Goal: Task Accomplishment & Management: Complete application form

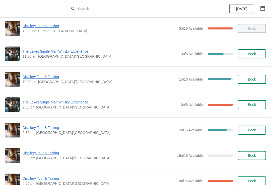
scroll to position [31, 0]
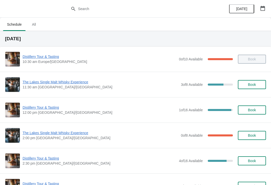
click at [263, 10] on icon "button" at bounding box center [262, 8] width 5 height 5
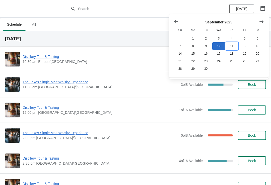
click at [233, 45] on button "11" at bounding box center [231, 46] width 13 height 8
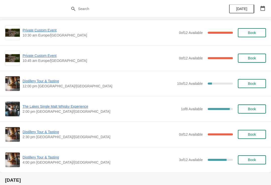
scroll to position [29, 0]
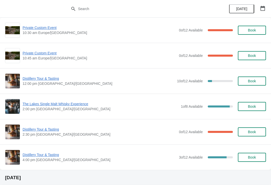
click at [253, 159] on span "Book" at bounding box center [252, 157] width 8 height 4
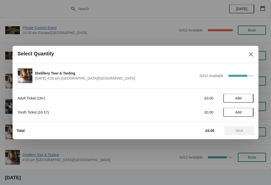
click at [244, 97] on span "Add" at bounding box center [238, 98] width 21 height 4
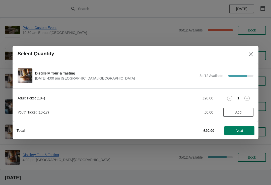
click at [248, 97] on icon at bounding box center [247, 97] width 5 height 5
click at [241, 135] on button "Next" at bounding box center [239, 130] width 30 height 9
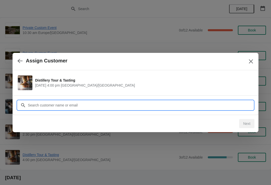
click at [83, 107] on input "Customer" at bounding box center [141, 104] width 226 height 9
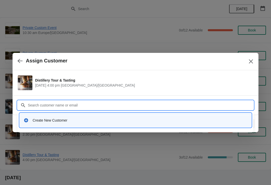
click at [57, 122] on div "Create New Customer" at bounding box center [140, 120] width 215 height 5
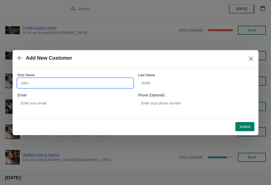
click at [48, 82] on input "First Name" at bounding box center [76, 82] width 116 height 9
type input "[PERSON_NAME]"
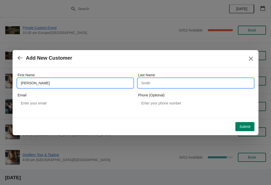
click at [170, 85] on input "Last Name" at bounding box center [196, 82] width 116 height 9
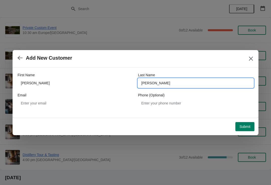
type input "[PERSON_NAME]"
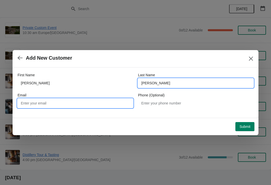
click at [62, 104] on input "Email" at bounding box center [76, 102] width 116 height 9
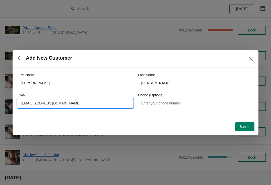
type input "[EMAIL_ADDRESS][DOMAIN_NAME]"
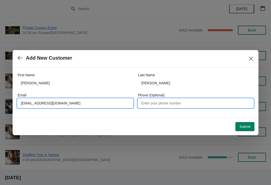
click at [180, 106] on input "Phone (Optional)" at bounding box center [196, 102] width 116 height 9
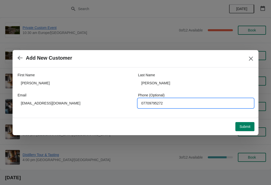
type input "07709795272"
click at [245, 126] on span "Submit" at bounding box center [245, 126] width 11 height 4
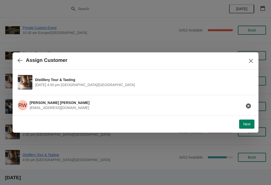
click at [246, 126] on span "Next" at bounding box center [246, 124] width 7 height 4
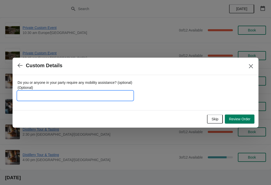
click at [56, 93] on input "Do you or anyone in your party require any mobility assistance? (optional) (Opt…" at bounding box center [76, 95] width 116 height 9
type input "Voucher"
